Goal: Task Accomplishment & Management: Manage account settings

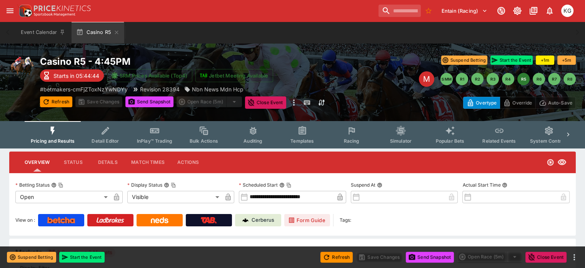
click at [359, 137] on button "Racing" at bounding box center [351, 134] width 49 height 27
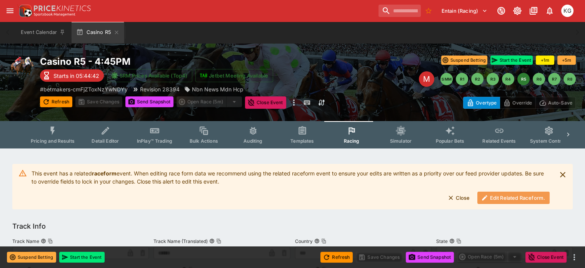
click at [508, 197] on button "Edit Related Raceform." at bounding box center [514, 197] width 72 height 12
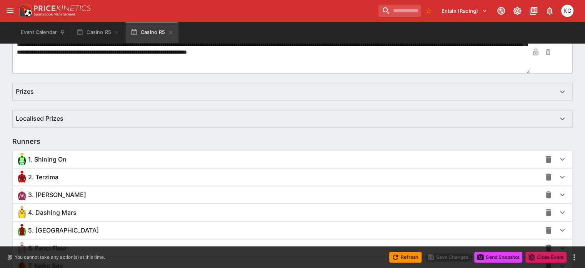
scroll to position [539, 0]
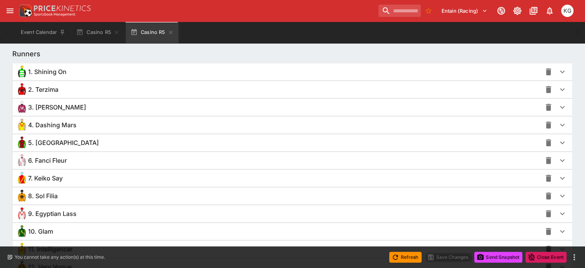
click at [560, 194] on icon "button" at bounding box center [562, 195] width 5 height 3
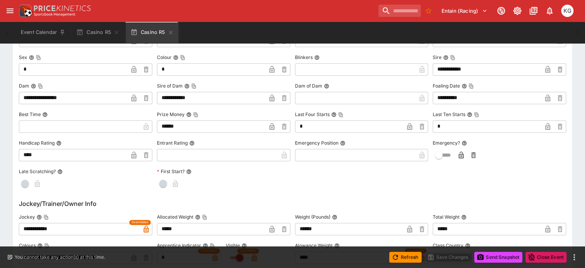
scroll to position [808, 0]
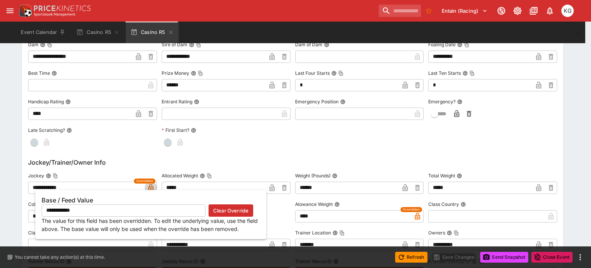
click at [150, 187] on icon "button" at bounding box center [151, 188] width 4 height 3
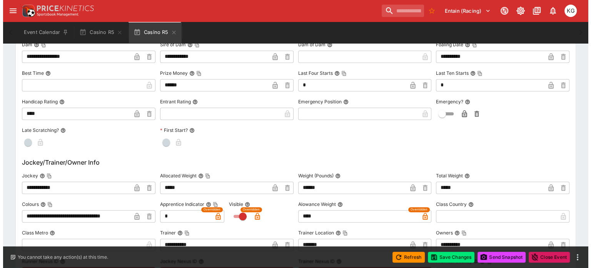
scroll to position [810, 0]
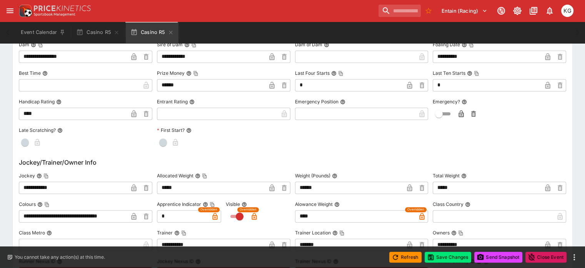
click at [217, 209] on span "Overridden" at bounding box center [209, 209] width 17 height 5
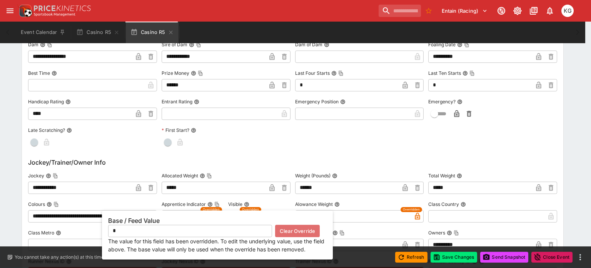
drag, startPoint x: 285, startPoint y: 231, endPoint x: 281, endPoint y: 227, distance: 5.7
click at [285, 231] on button "Clear Override" at bounding box center [297, 230] width 45 height 12
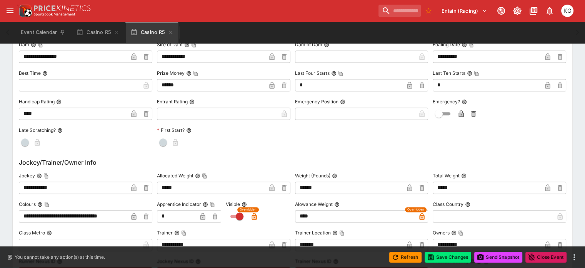
click at [244, 209] on span "Overridden" at bounding box center [248, 209] width 17 height 5
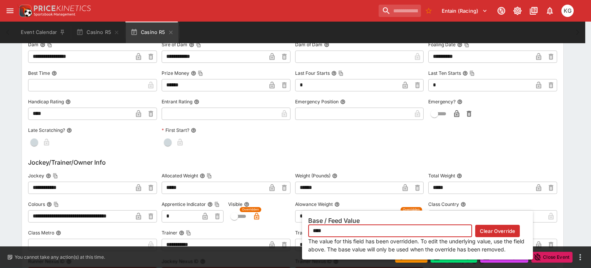
click at [416, 214] on div "Base / Feed Value **** ​ Clear Override The value for this field has been overr…" at bounding box center [417, 234] width 231 height 49
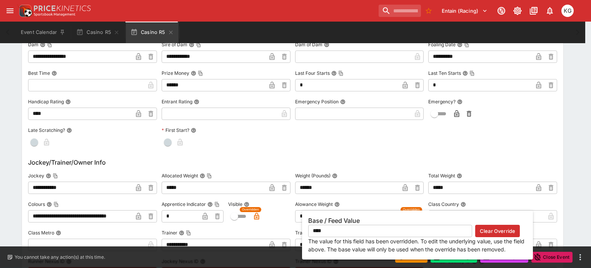
click at [490, 228] on button "Clear Override" at bounding box center [497, 230] width 45 height 12
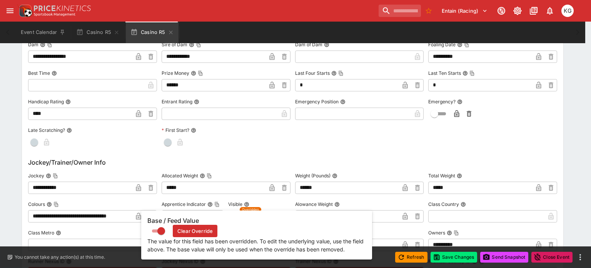
click at [255, 216] on div "Base / Feed Value Clear Override The value for this field has been overridden. …" at bounding box center [256, 234] width 231 height 49
click at [212, 230] on button "Clear Override" at bounding box center [195, 230] width 45 height 12
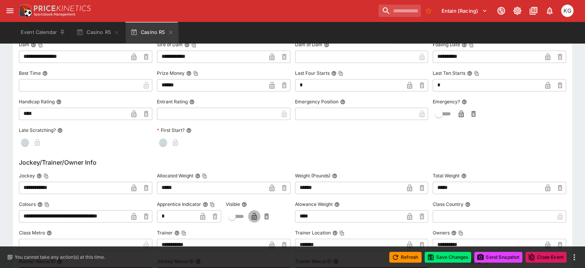
click at [258, 215] on icon "button" at bounding box center [255, 216] width 8 height 8
type input "**********"
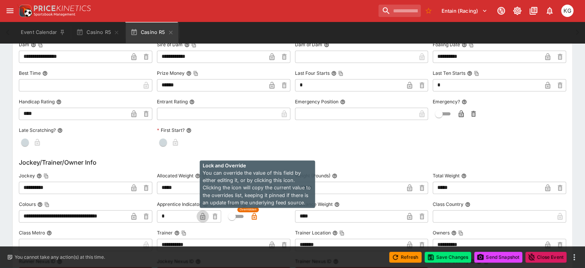
click at [205, 213] on icon "button" at bounding box center [202, 215] width 5 height 7
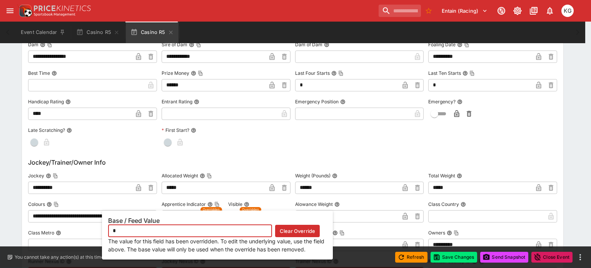
click at [287, 228] on button "Clear Override" at bounding box center [297, 230] width 45 height 12
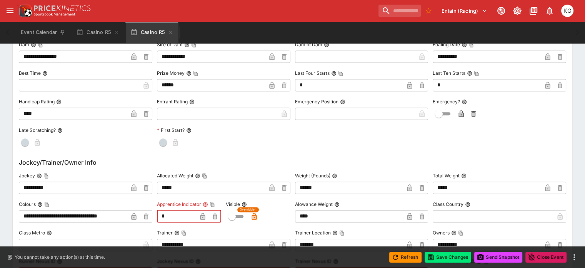
drag, startPoint x: 174, startPoint y: 216, endPoint x: 131, endPoint y: 215, distance: 43.5
click at [205, 215] on icon "button" at bounding box center [203, 216] width 4 height 3
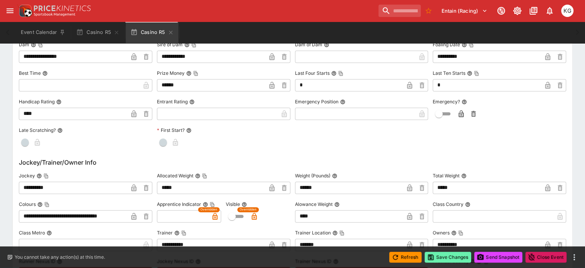
click at [457, 255] on button "Save Changes" at bounding box center [448, 256] width 47 height 11
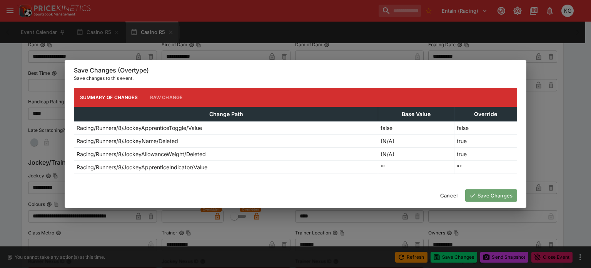
click at [497, 194] on button "Save Changes" at bounding box center [491, 195] width 52 height 12
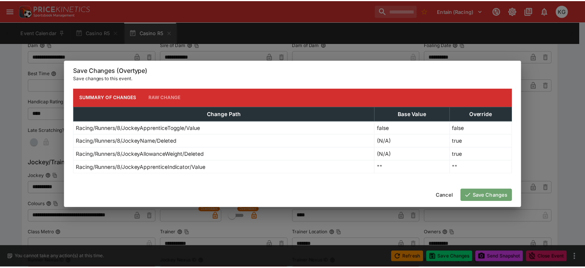
scroll to position [0, 0]
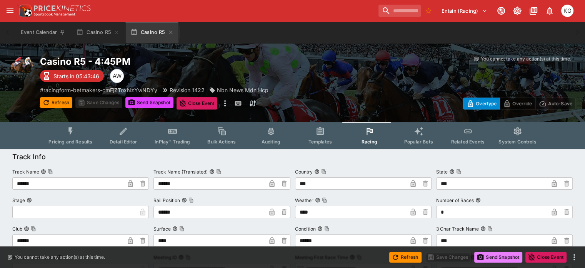
click at [500, 257] on button "Send Snapshot" at bounding box center [499, 256] width 48 height 11
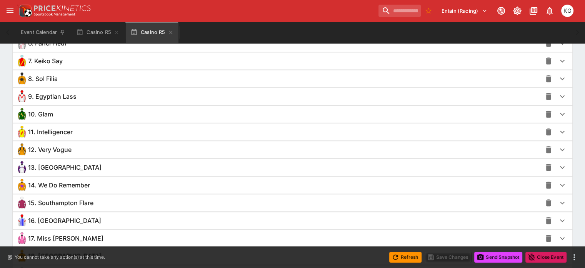
scroll to position [639, 0]
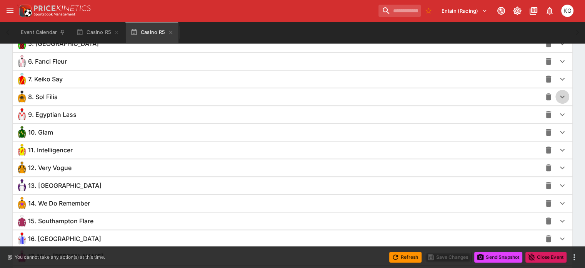
click at [560, 95] on icon "button" at bounding box center [562, 96] width 5 height 3
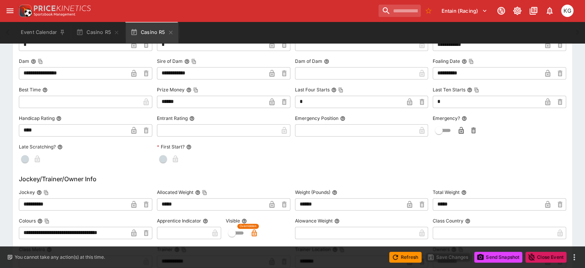
scroll to position [832, 0]
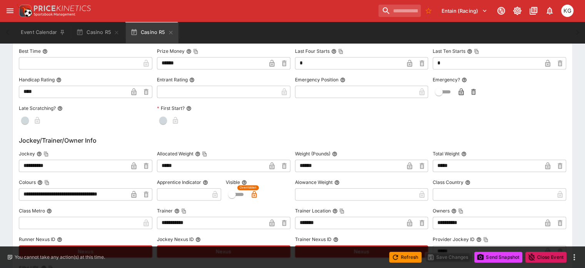
click at [137, 162] on icon "button" at bounding box center [134, 166] width 8 height 8
click at [451, 260] on button "Save Changes" at bounding box center [448, 256] width 47 height 11
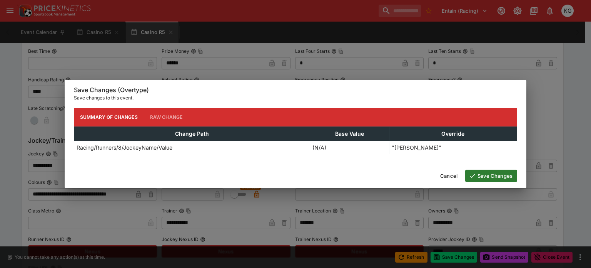
click at [498, 169] on div "Cancel Save Changes" at bounding box center [296, 175] width 462 height 25
click at [497, 174] on button "Save Changes" at bounding box center [491, 175] width 52 height 12
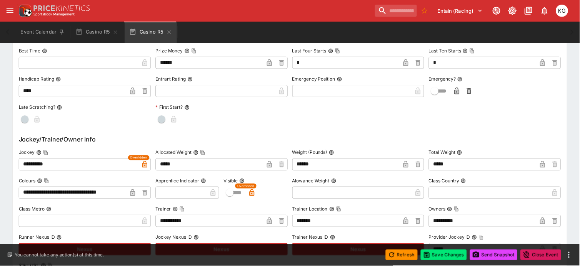
scroll to position [0, 0]
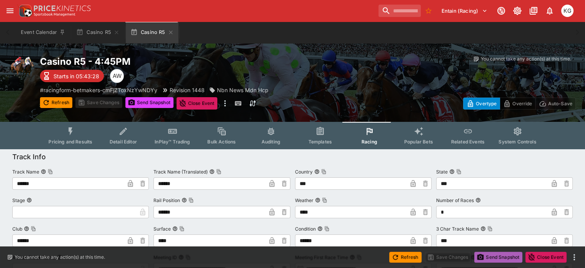
click at [498, 257] on button "Send Snapshot" at bounding box center [499, 256] width 48 height 11
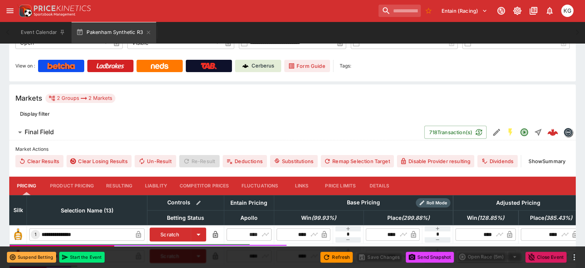
scroll to position [39, 0]
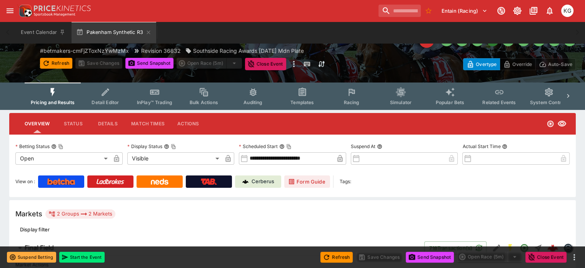
click at [366, 101] on button "Racing" at bounding box center [351, 95] width 49 height 27
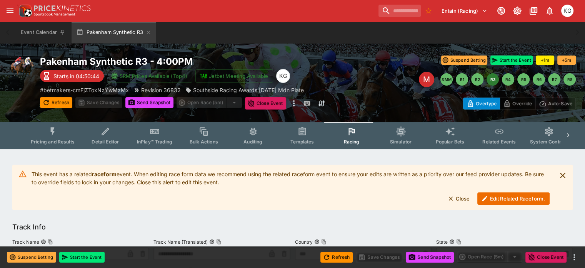
click at [507, 197] on button "Edit Related Raceform." at bounding box center [514, 198] width 72 height 12
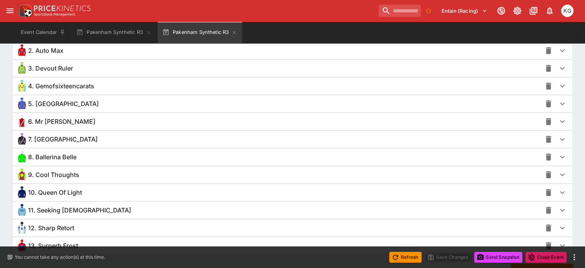
scroll to position [613, 0]
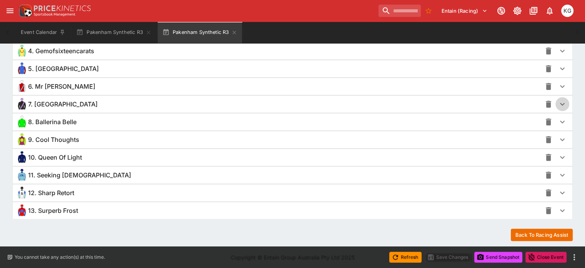
click at [560, 103] on icon "button" at bounding box center [562, 104] width 5 height 3
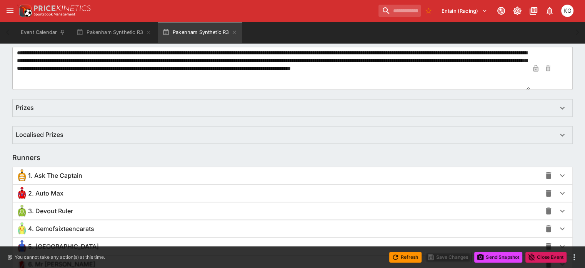
scroll to position [0, 0]
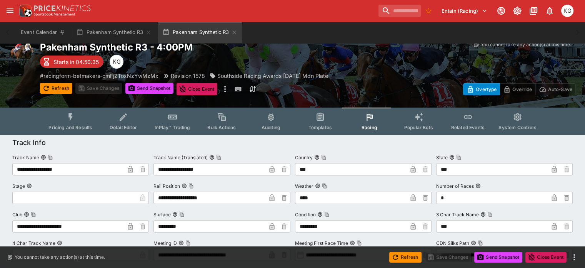
drag, startPoint x: 91, startPoint y: 132, endPoint x: -5, endPoint y: -55, distance: 210.4
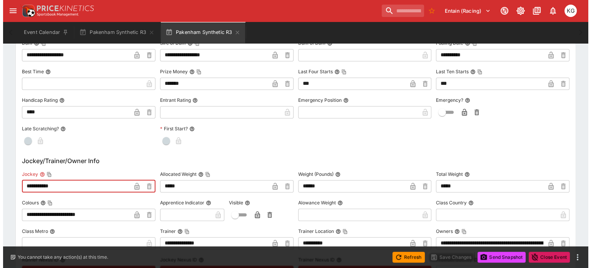
scroll to position [885, 0]
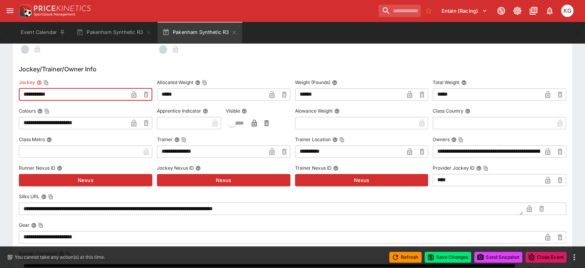
type input "**********"
click at [136, 94] on icon "button" at bounding box center [134, 95] width 4 height 3
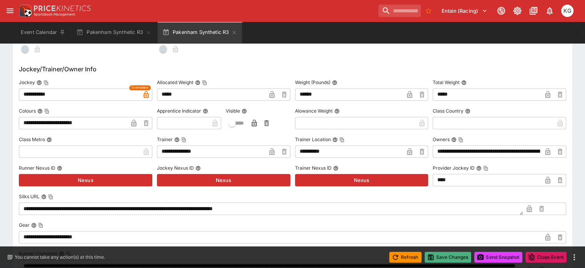
click at [456, 257] on button "Save Changes" at bounding box center [448, 256] width 47 height 11
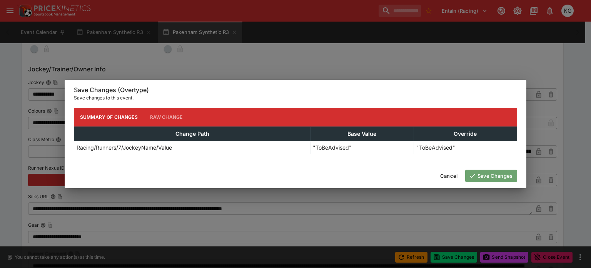
click at [501, 172] on button "Save Changes" at bounding box center [491, 175] width 52 height 12
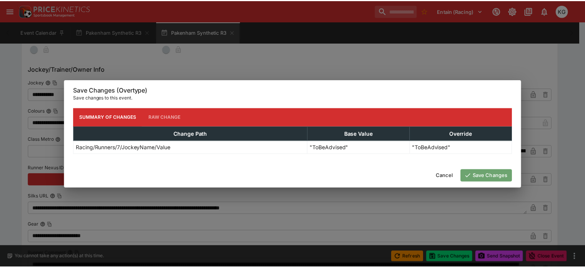
scroll to position [0, 0]
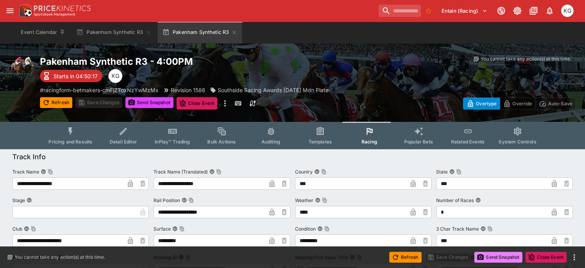
click at [502, 256] on button "Send Snapshot" at bounding box center [499, 256] width 48 height 11
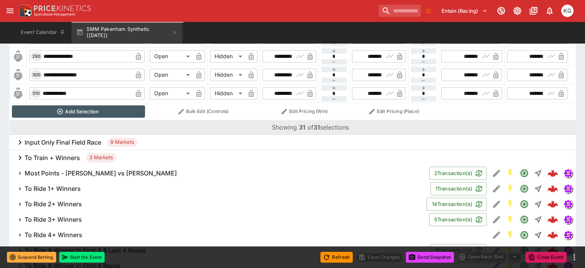
scroll to position [924, 0]
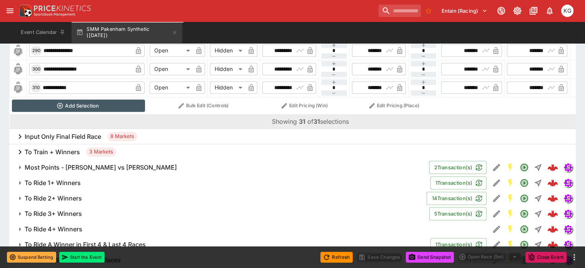
click at [73, 179] on h6 "To Ride 1+ Winners" at bounding box center [53, 183] width 56 height 8
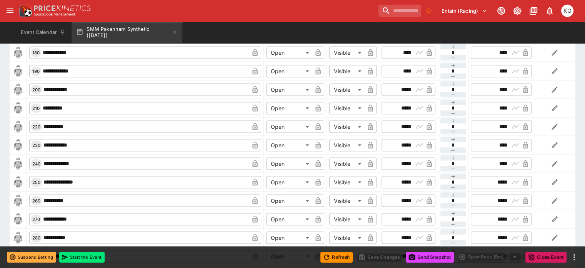
scroll to position [1617, 0]
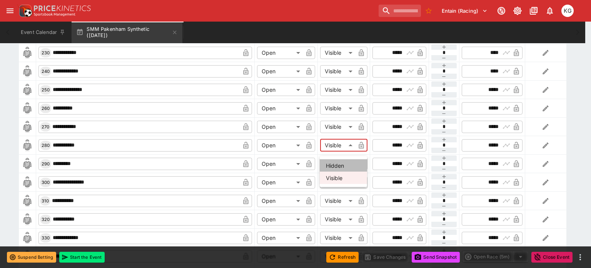
click at [334, 165] on li "Hidden" at bounding box center [343, 165] width 47 height 12
type input "******"
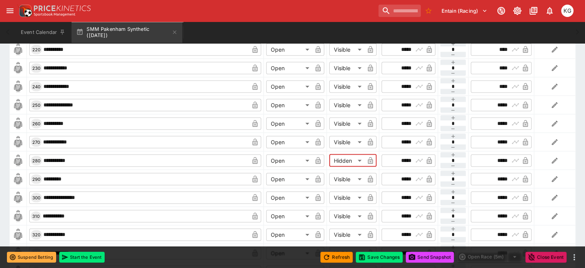
click at [366, 154] on button "button" at bounding box center [370, 160] width 12 height 12
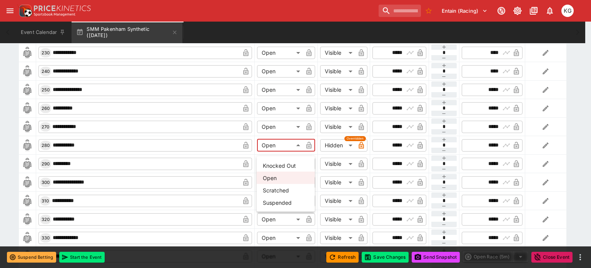
click at [281, 199] on li "Suspended" at bounding box center [286, 202] width 58 height 12
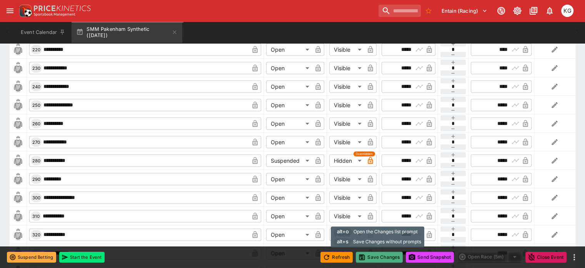
click at [378, 255] on button "Save Changes" at bounding box center [379, 256] width 47 height 11
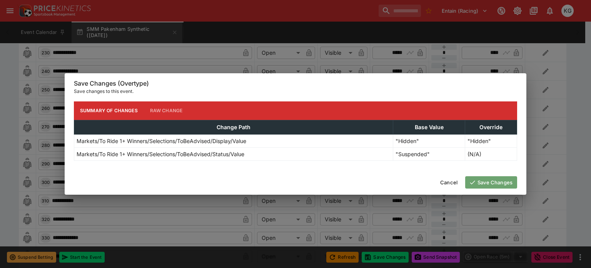
click at [483, 181] on button "Save Changes" at bounding box center [491, 182] width 52 height 12
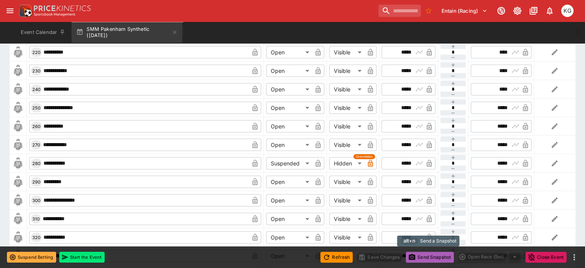
click at [436, 256] on button "Send Snapshot" at bounding box center [430, 256] width 48 height 11
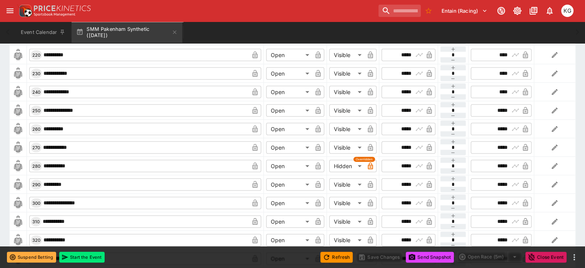
type input "****"
